Goal: Navigation & Orientation: Find specific page/section

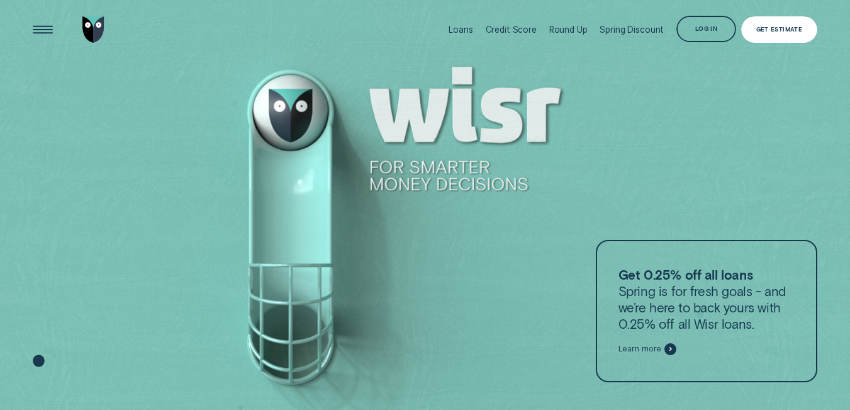
click at [790, 27] on div "Get Estimate" at bounding box center [779, 29] width 47 height 5
click at [778, 30] on div "Get Estimate" at bounding box center [779, 29] width 47 height 5
click at [777, 30] on div "Get Estimate" at bounding box center [779, 29] width 47 height 5
click at [756, 24] on div "Get Estimate" at bounding box center [779, 29] width 76 height 27
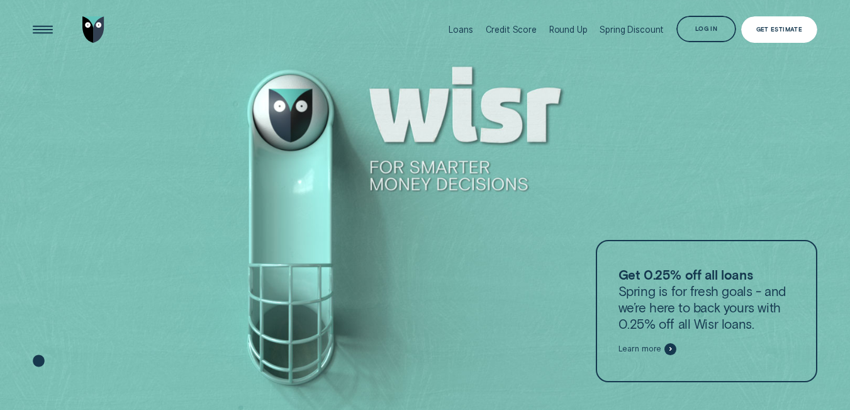
click at [756, 24] on div "Get Estimate" at bounding box center [779, 29] width 76 height 27
click at [756, 26] on div "Get Estimate" at bounding box center [779, 29] width 76 height 27
click at [759, 28] on div "Get Estimate" at bounding box center [779, 29] width 47 height 5
click at [761, 28] on div "Get Estimate" at bounding box center [779, 29] width 47 height 5
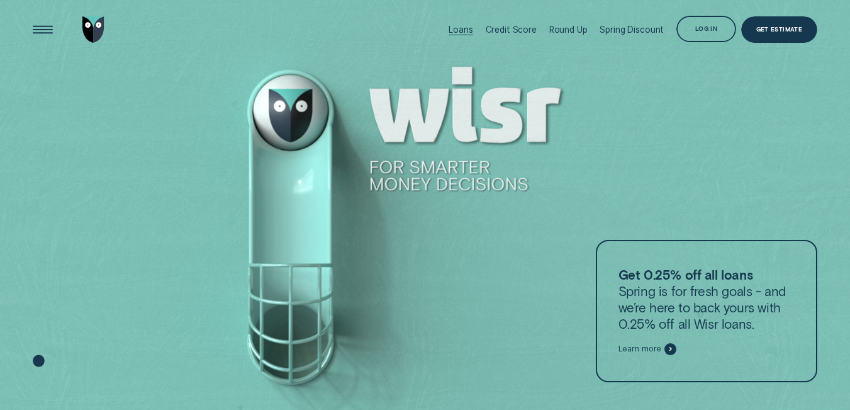
click at [469, 28] on div "Loans" at bounding box center [461, 30] width 24 height 10
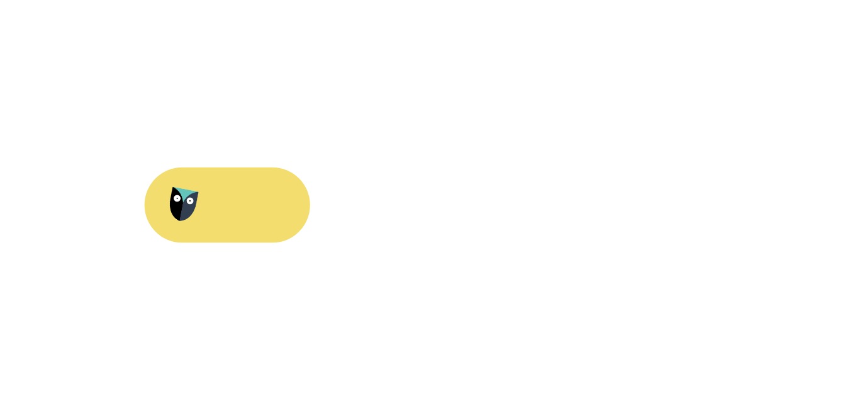
scroll to position [16, 0]
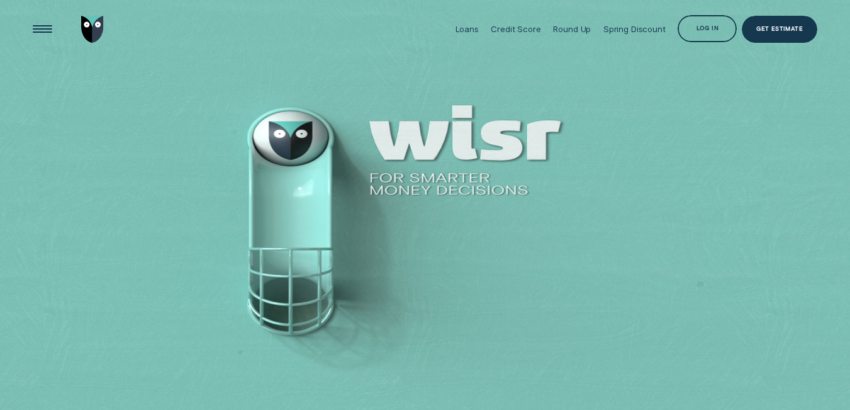
click at [699, 28] on div "Log in" at bounding box center [707, 29] width 22 height 5
click at [697, 29] on div "Log in" at bounding box center [707, 29] width 22 height 5
click at [697, 28] on div "Log in" at bounding box center [707, 29] width 22 height 5
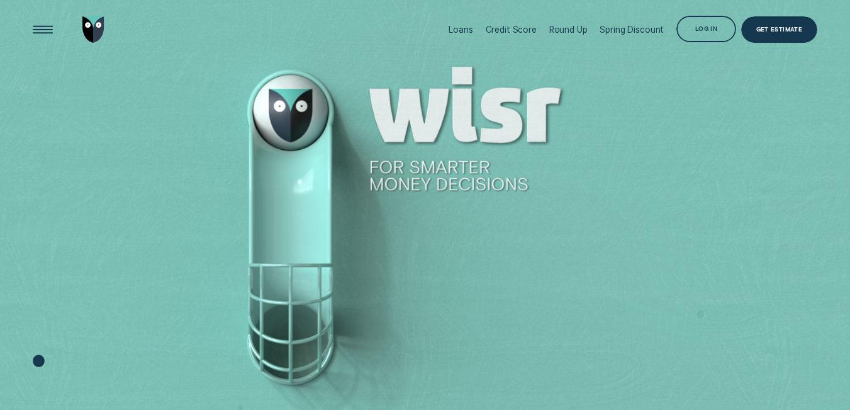
scroll to position [16, 0]
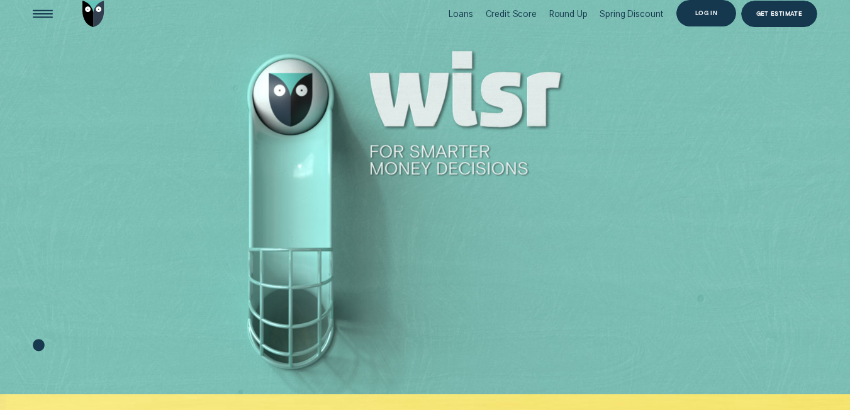
click at [711, 16] on div "Log in" at bounding box center [706, 13] width 60 height 27
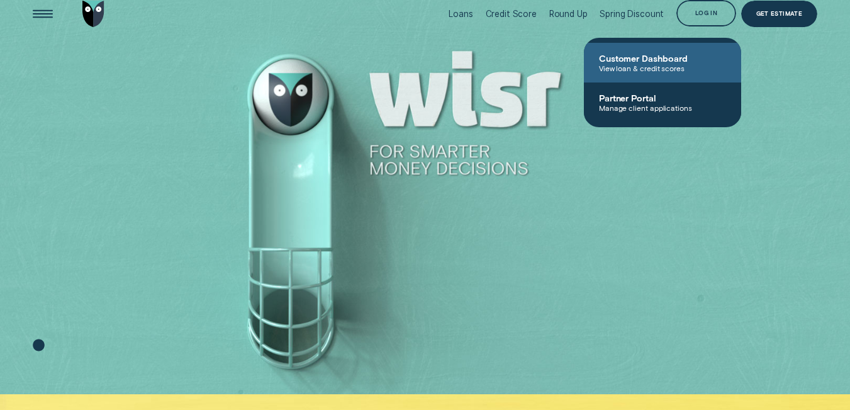
click at [672, 59] on span "Customer Dashboard" at bounding box center [662, 58] width 127 height 11
